Goal: Find specific page/section: Go to known website

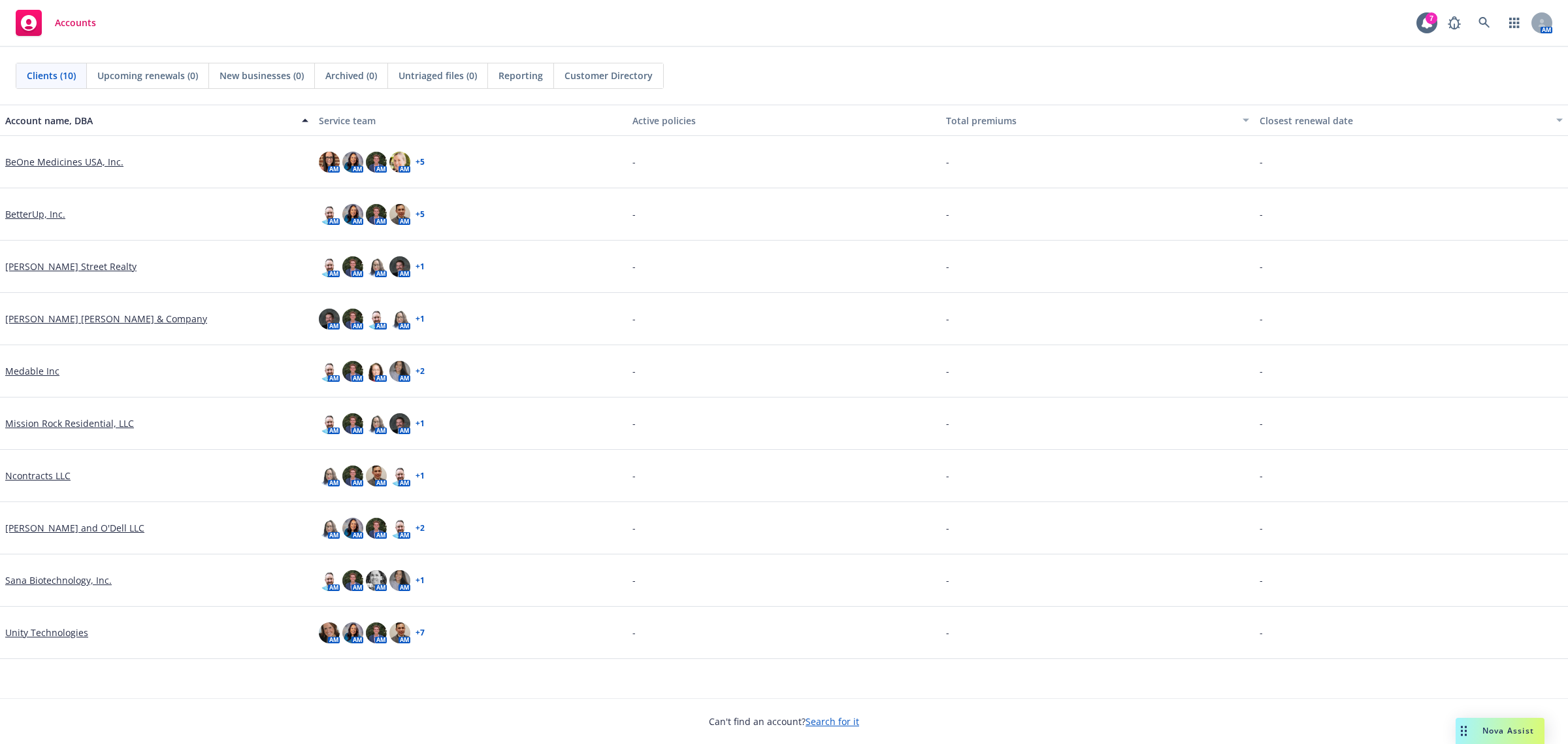
click at [80, 165] on link "BeOne Medicines USA, Inc." at bounding box center [63, 162] width 118 height 14
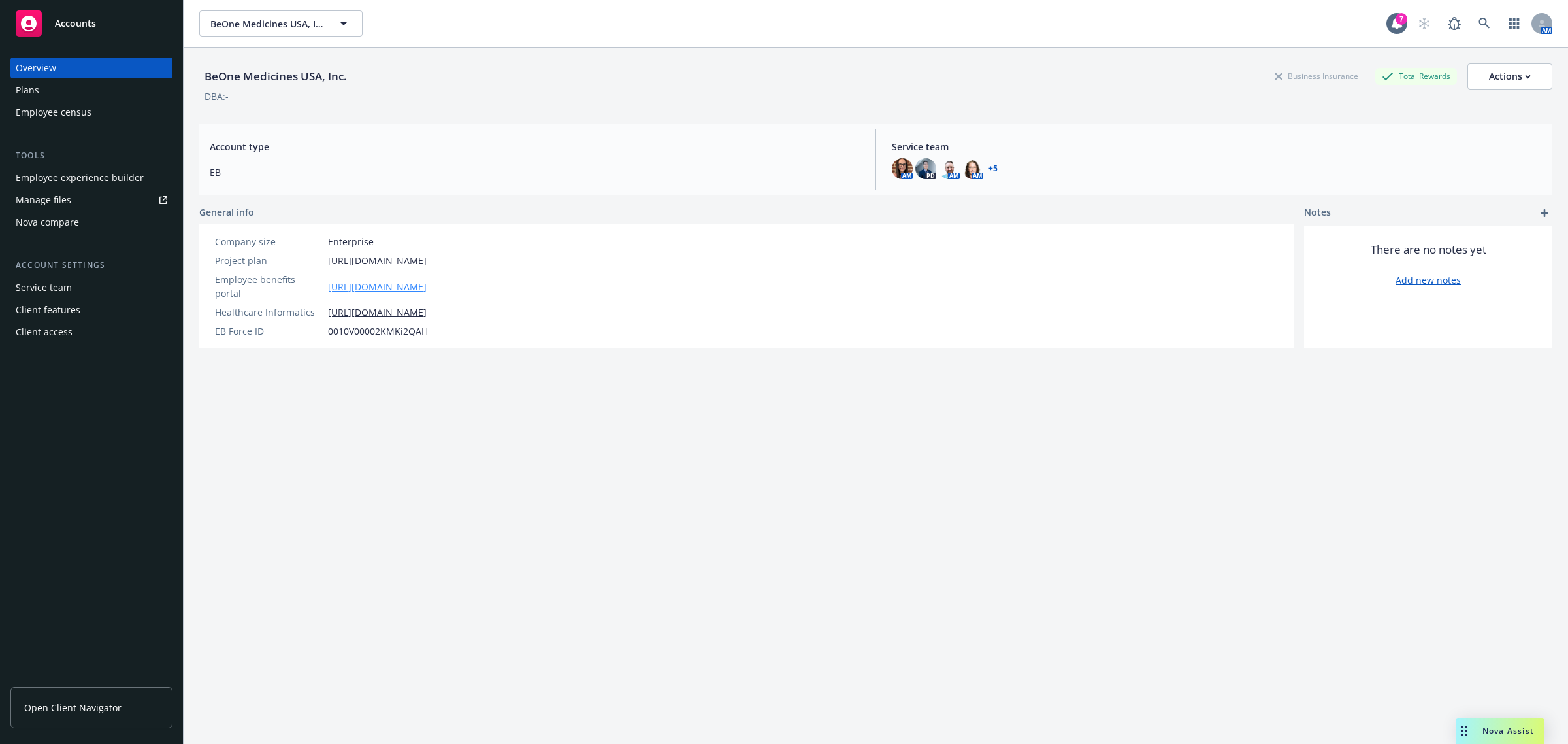
click at [424, 280] on link "[URL][DOMAIN_NAME]" at bounding box center [378, 286] width 99 height 14
